Goal: Browse casually

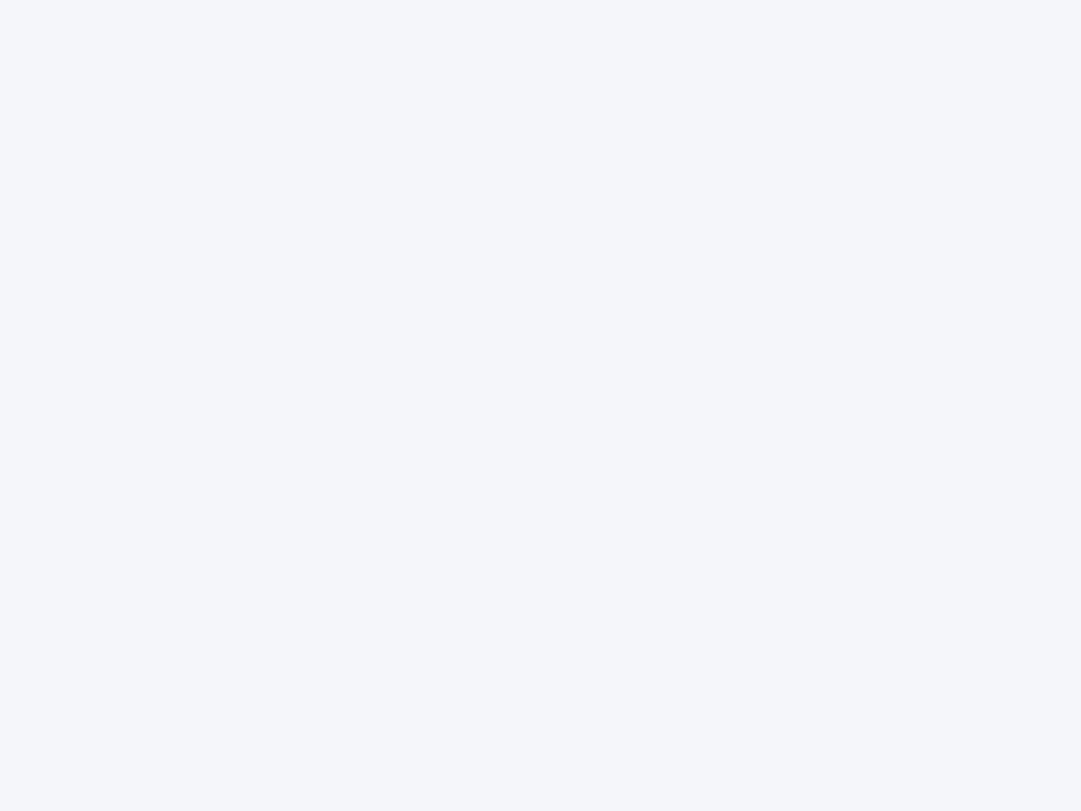
click at [540, 405] on div at bounding box center [540, 405] width 1081 height 811
